Goal: Find specific page/section

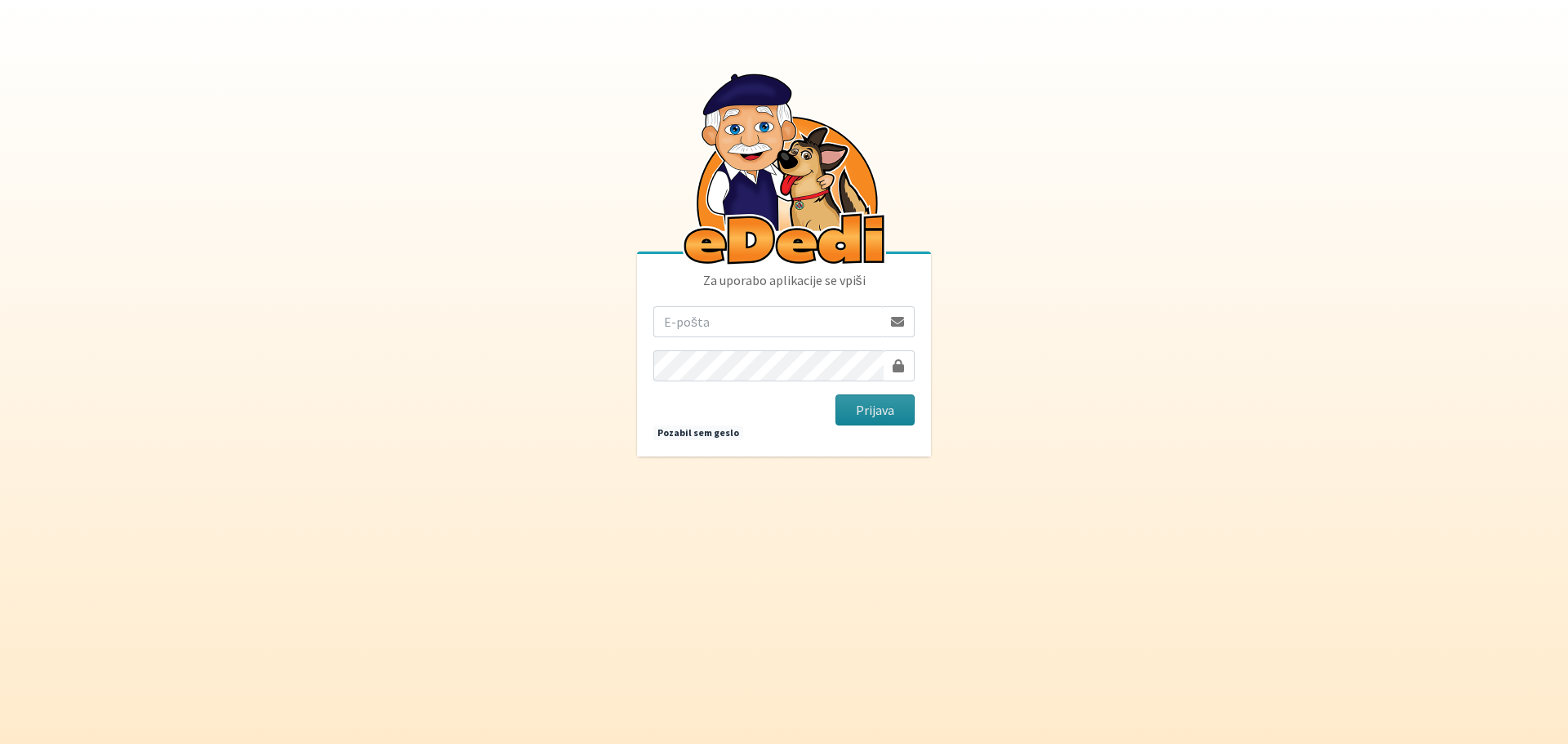
type input "[EMAIL_ADDRESS][DOMAIN_NAME]"
click at [880, 412] on button "Prijava" at bounding box center [875, 410] width 79 height 31
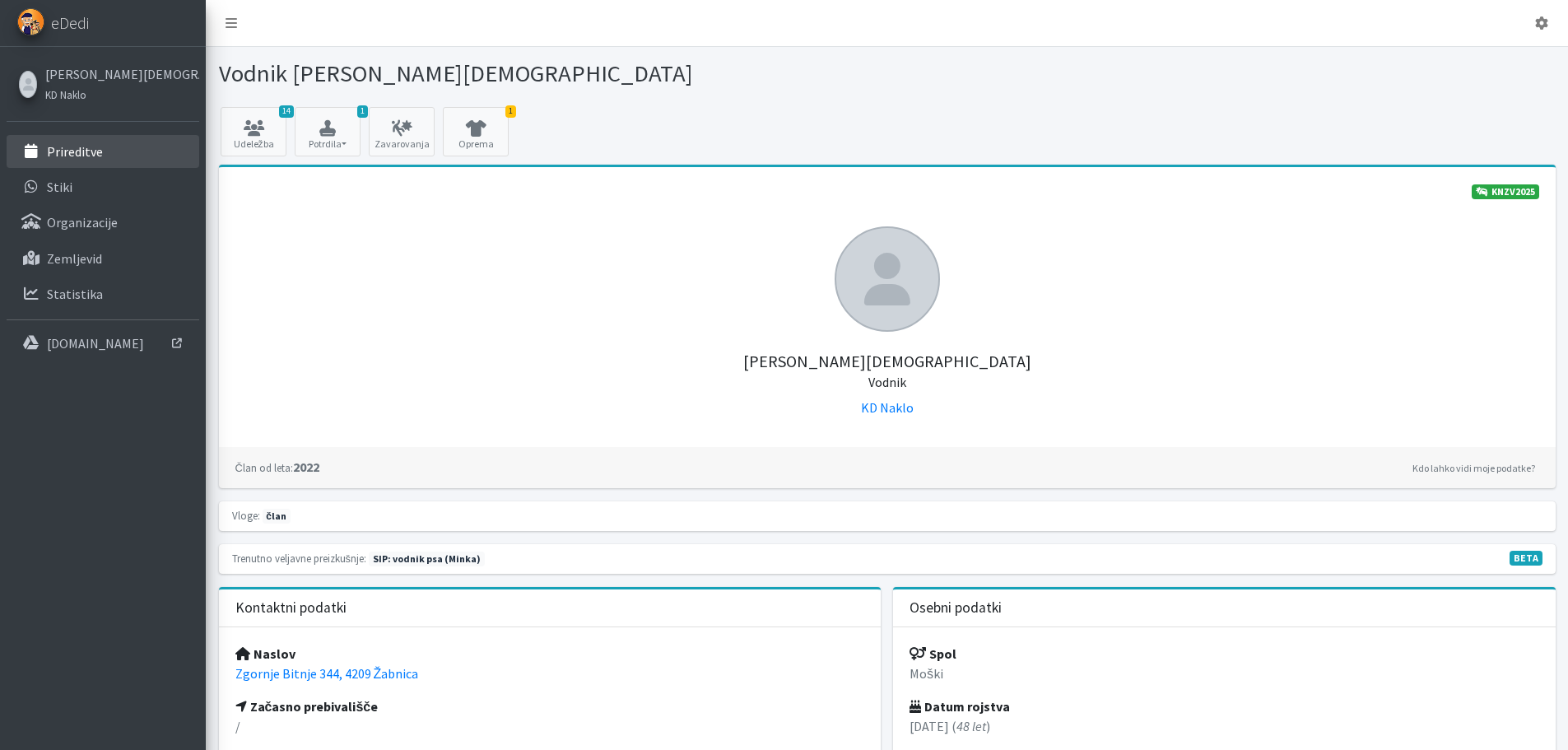
click at [84, 152] on p "Prireditve" at bounding box center [75, 151] width 56 height 16
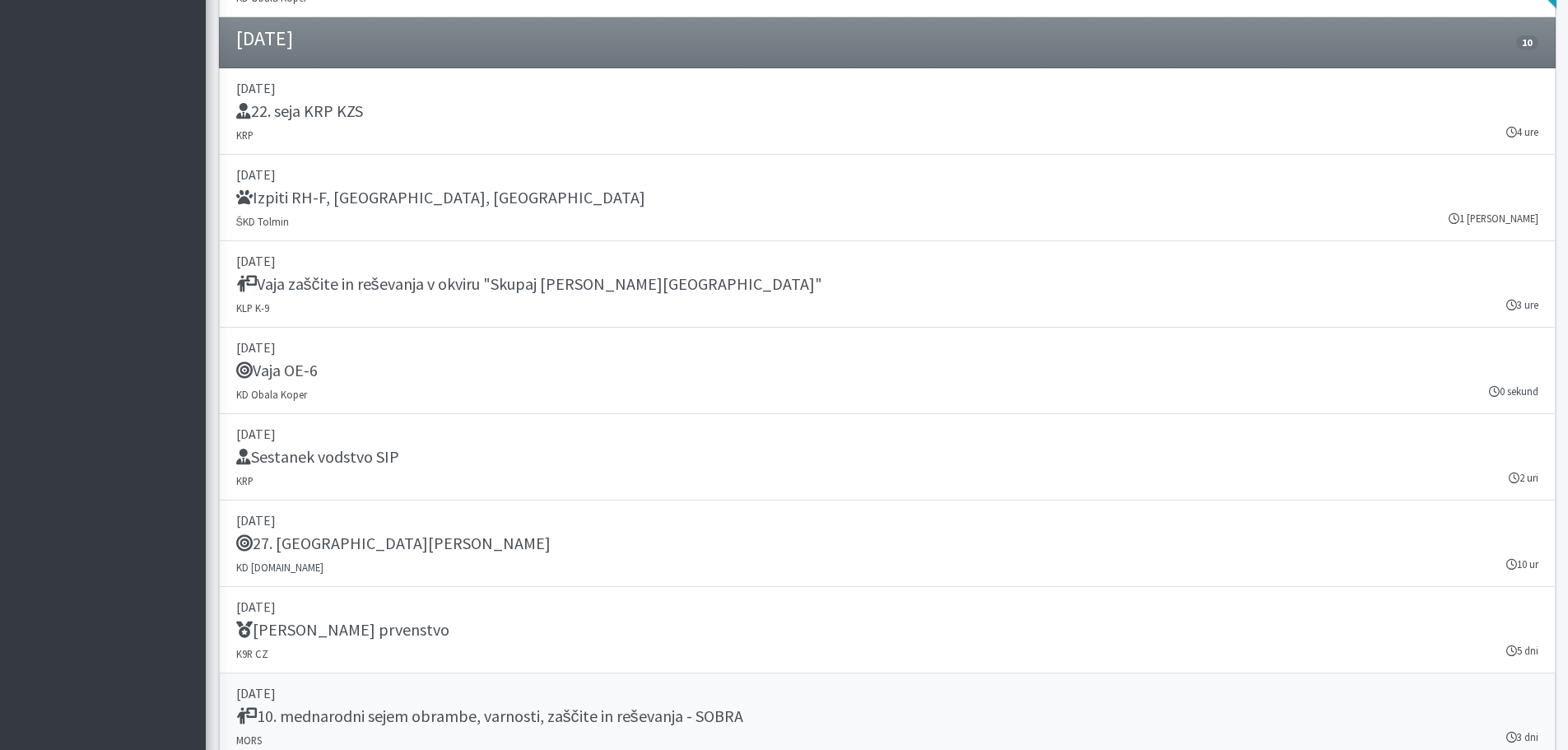
scroll to position [1312, 0]
